Goal: Information Seeking & Learning: Check status

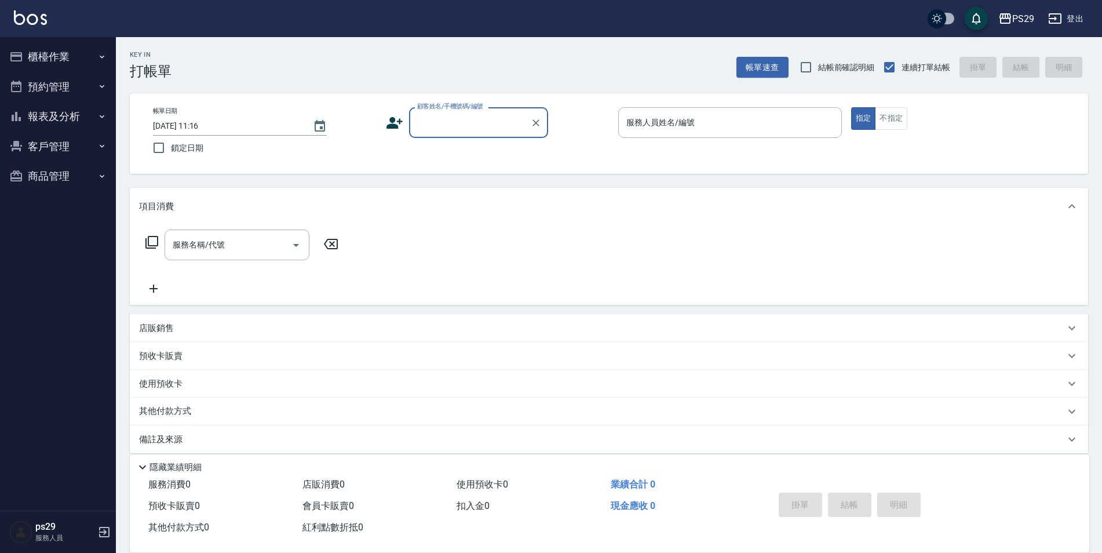
click at [73, 117] on button "報表及分析" at bounding box center [58, 116] width 107 height 30
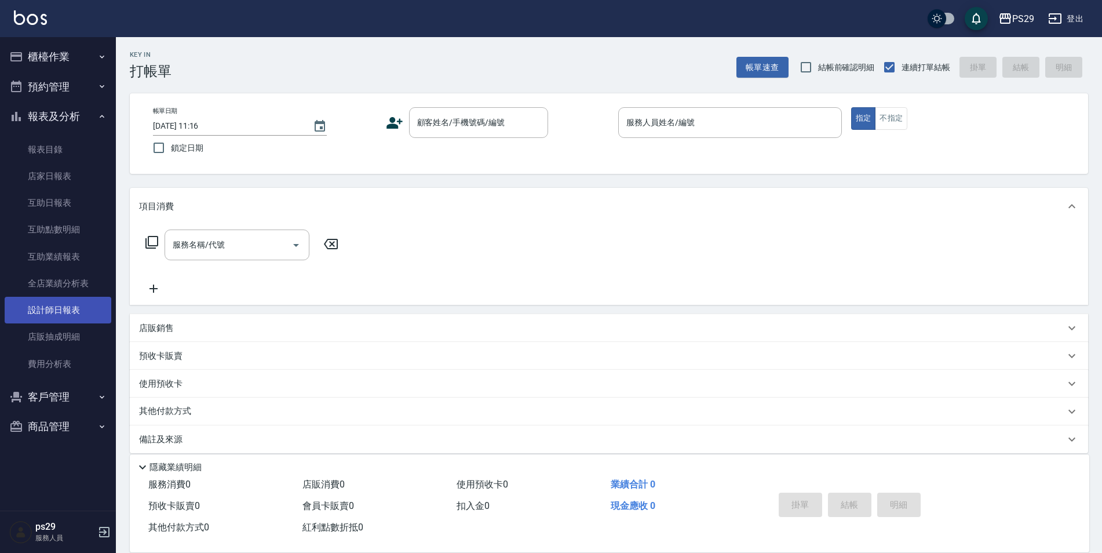
click at [65, 311] on link "設計師日報表" at bounding box center [58, 310] width 107 height 27
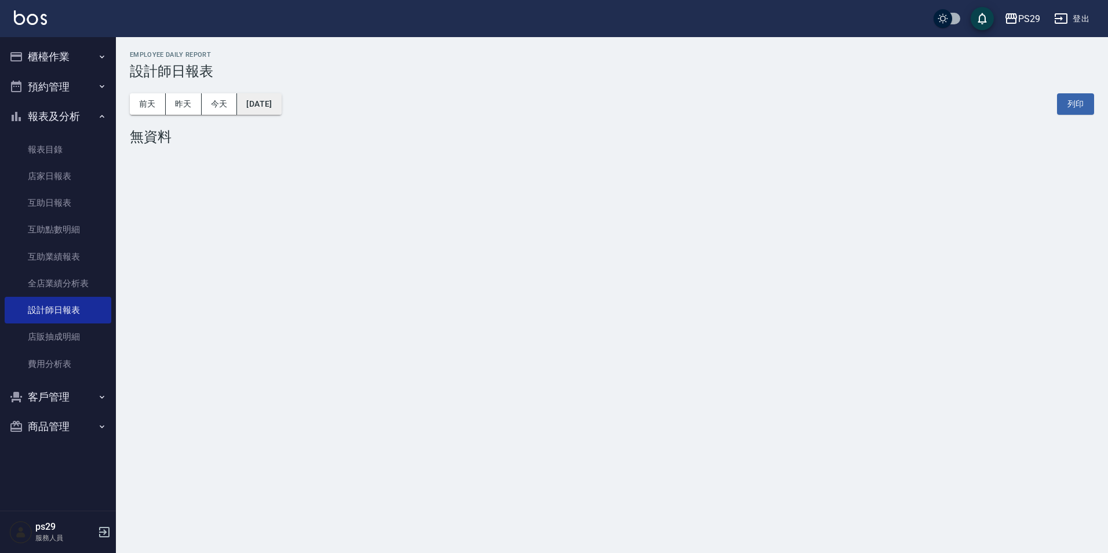
click at [281, 107] on button "[DATE]" at bounding box center [259, 103] width 44 height 21
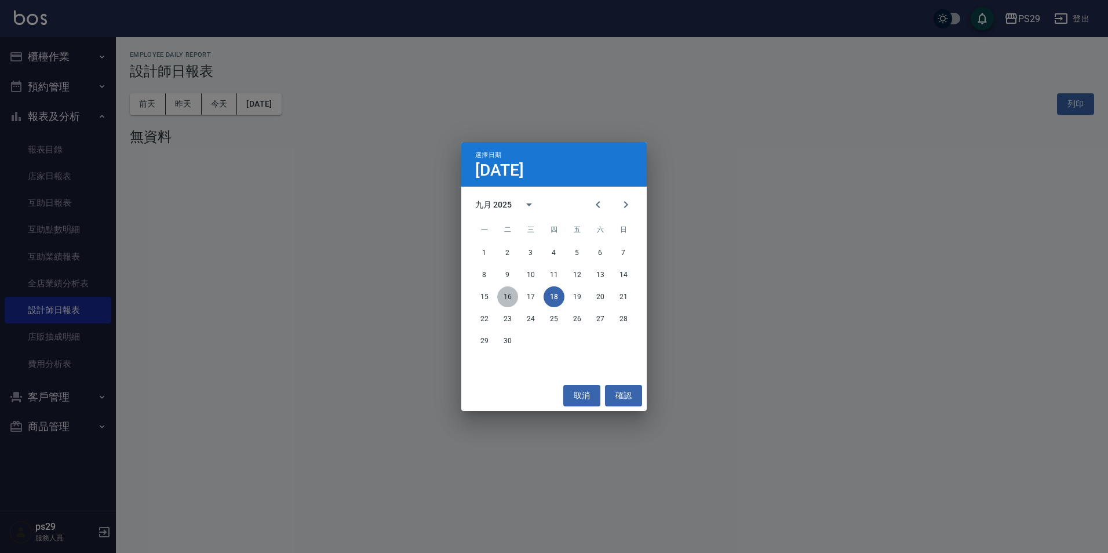
click at [511, 298] on button "16" at bounding box center [507, 296] width 21 height 21
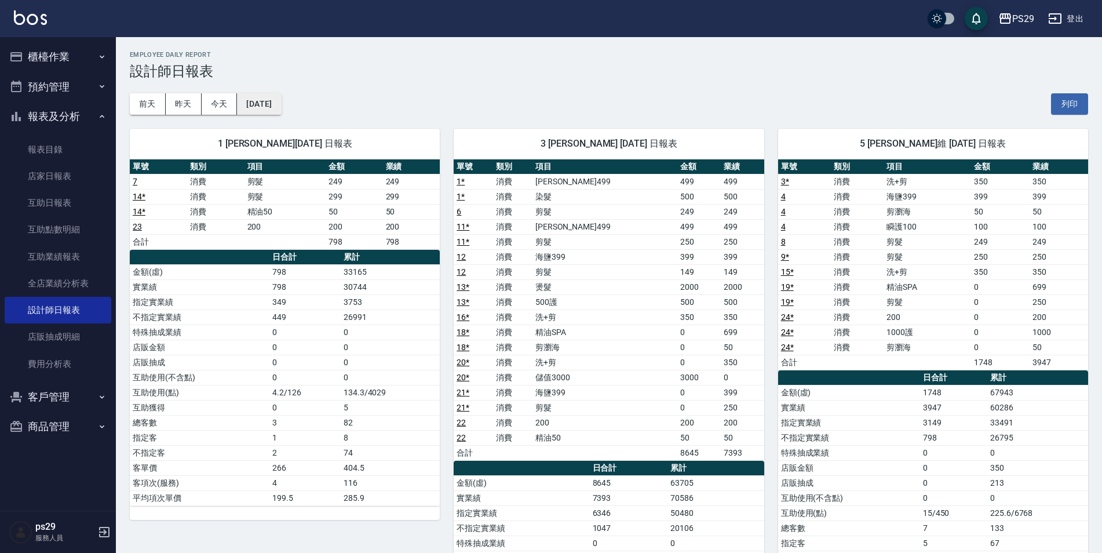
click at [252, 113] on button "[DATE]" at bounding box center [259, 103] width 44 height 21
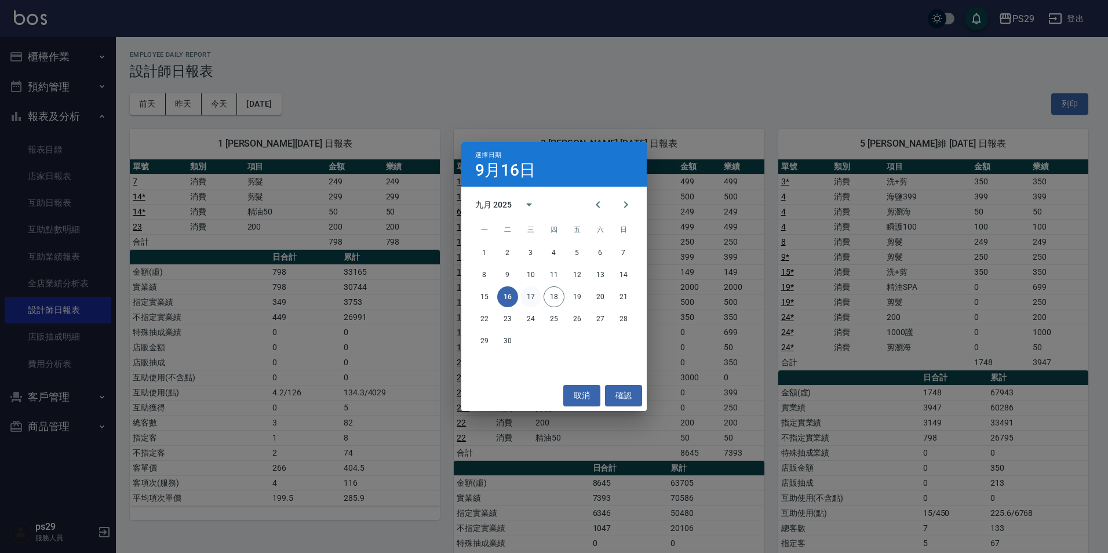
click at [531, 296] on button "17" at bounding box center [530, 296] width 21 height 21
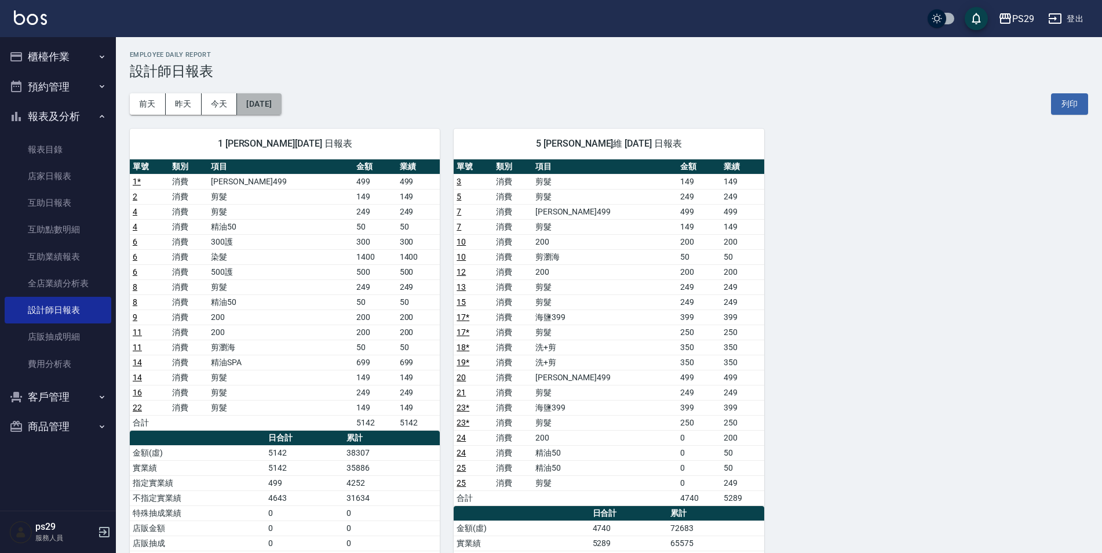
click at [261, 105] on button "[DATE]" at bounding box center [259, 103] width 44 height 21
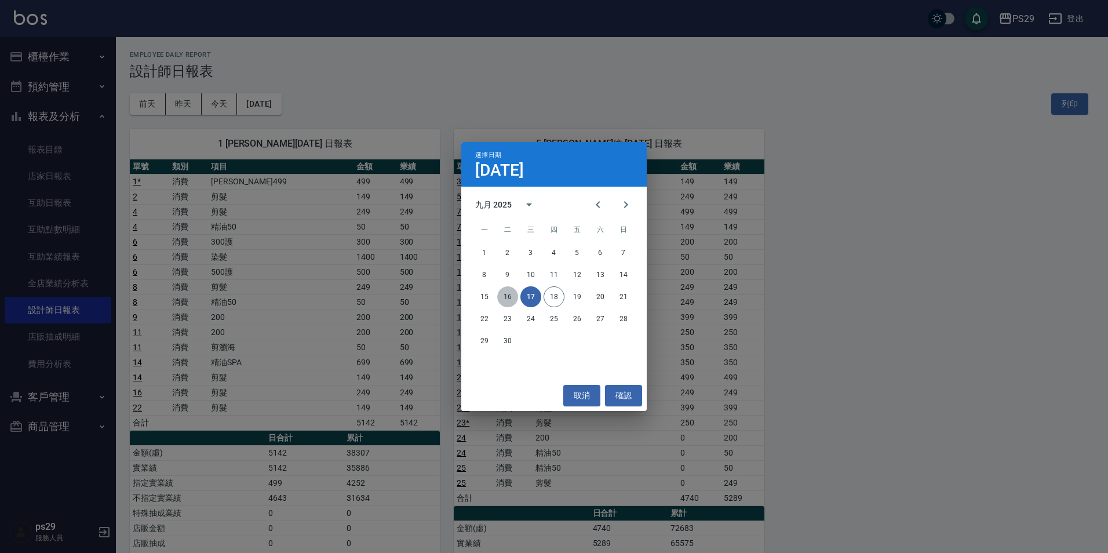
click at [505, 302] on button "16" at bounding box center [507, 296] width 21 height 21
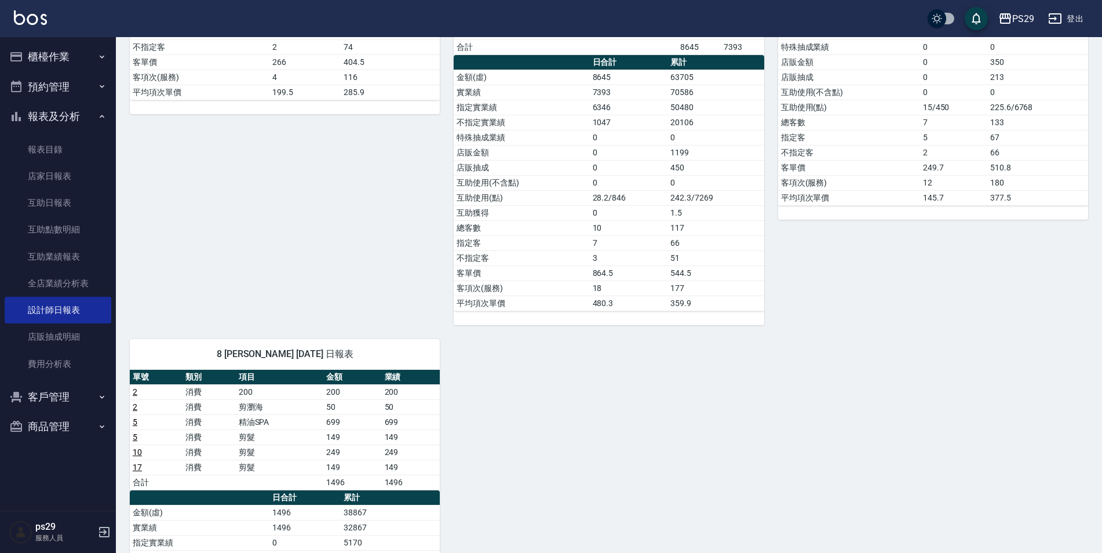
scroll to position [579, 0]
